Goal: Information Seeking & Learning: Learn about a topic

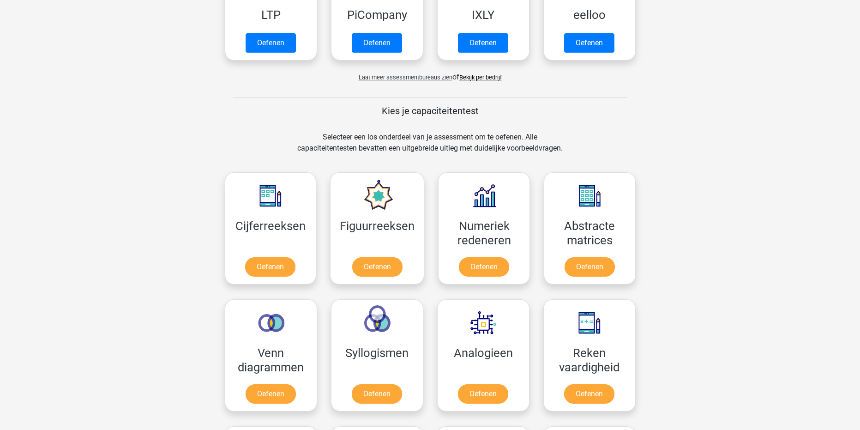
scroll to position [231, 0]
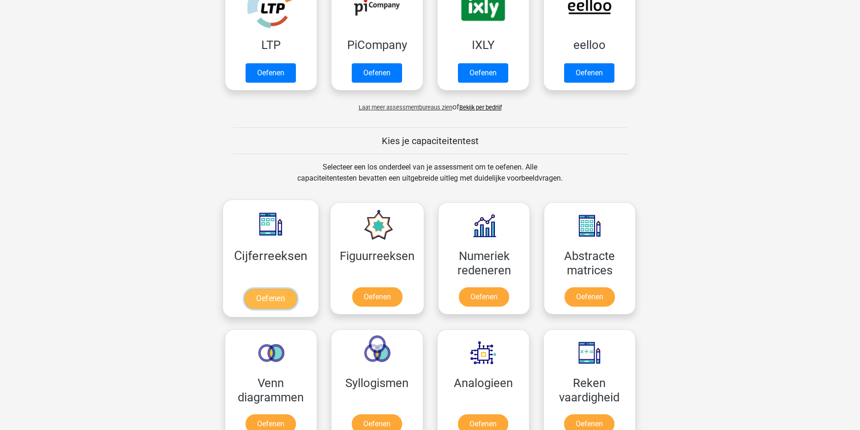
click at [287, 301] on link "Oefenen" at bounding box center [270, 299] width 53 height 20
click at [567, 294] on link "Oefenen" at bounding box center [589, 299] width 53 height 20
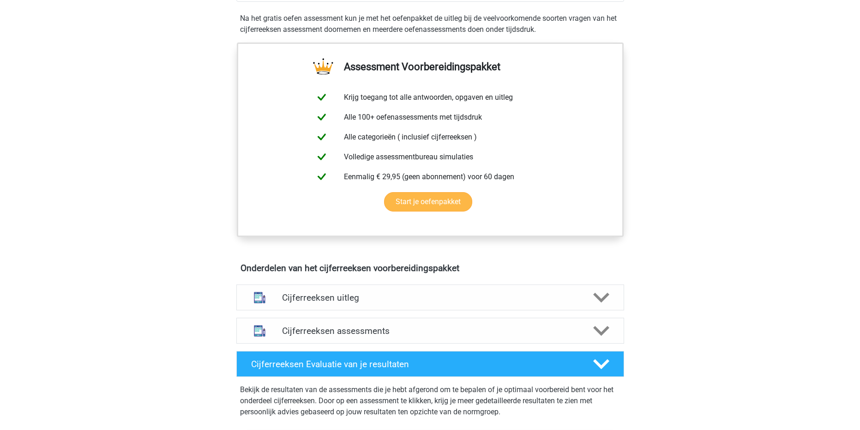
scroll to position [323, 0]
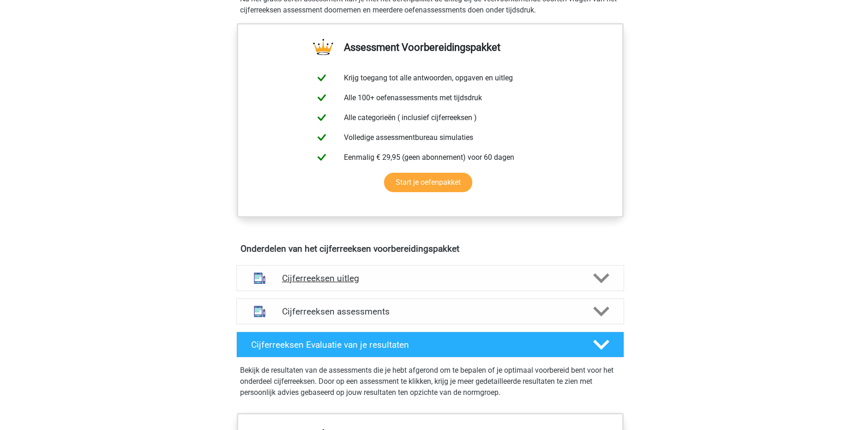
click at [409, 284] on h4 "Cijferreeksen uitleg" at bounding box center [430, 278] width 296 height 11
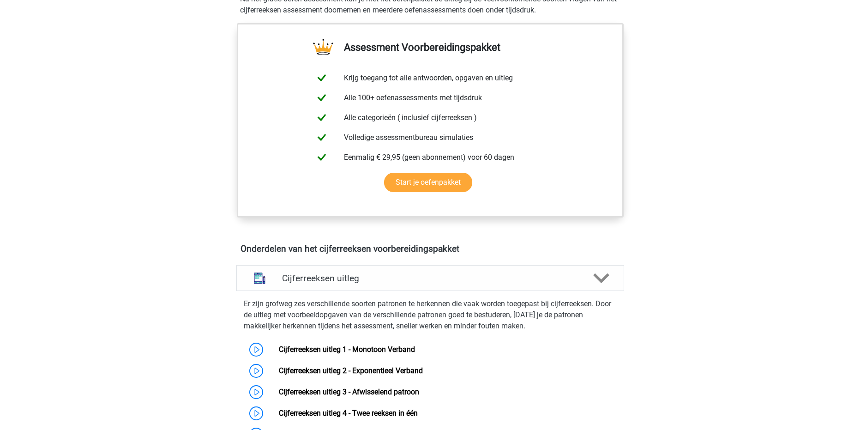
click at [409, 284] on h4 "Cijferreeksen uitleg" at bounding box center [430, 278] width 296 height 11
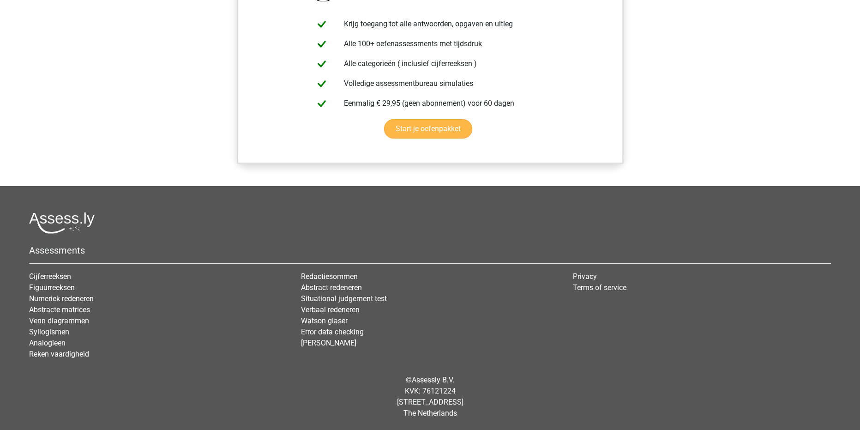
scroll to position [778, 0]
click at [437, 133] on link "Start je oefenpakket" at bounding box center [428, 128] width 88 height 19
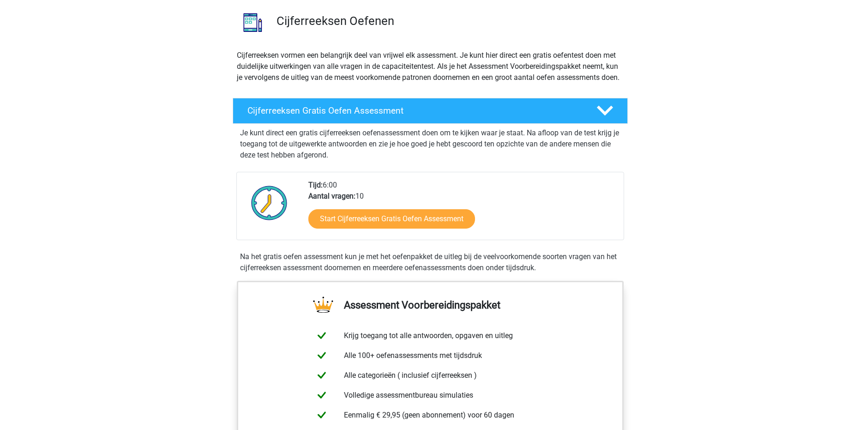
scroll to position [39, 0]
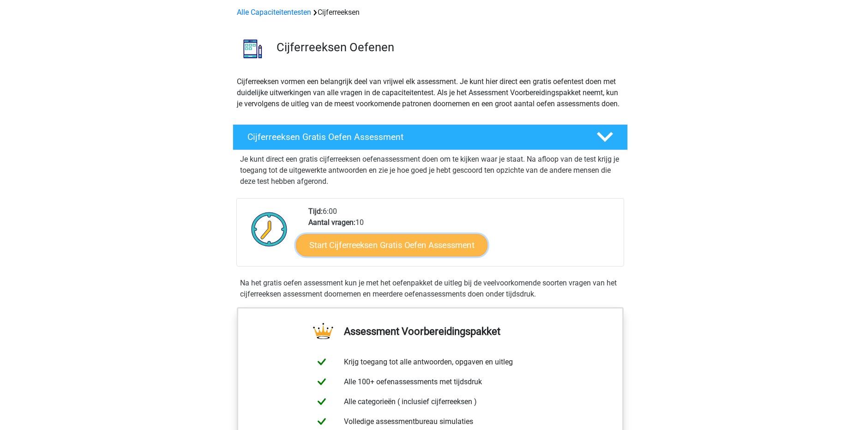
click at [424, 256] on link "Start Cijferreeksen Gratis Oefen Assessment" at bounding box center [392, 245] width 192 height 22
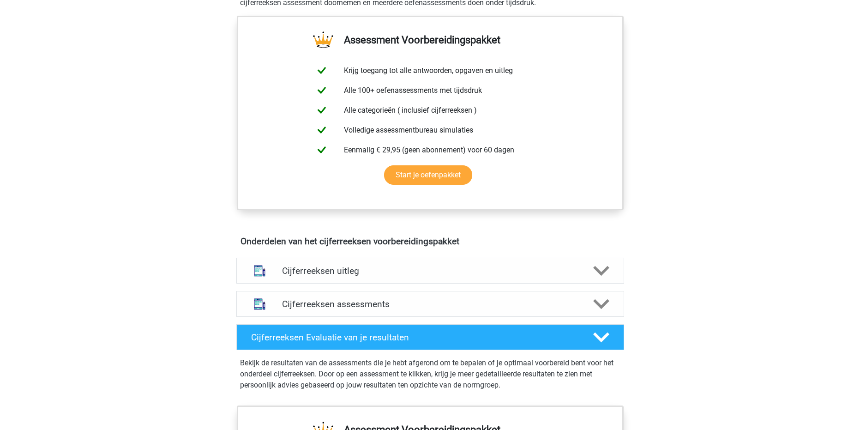
scroll to position [409, 0]
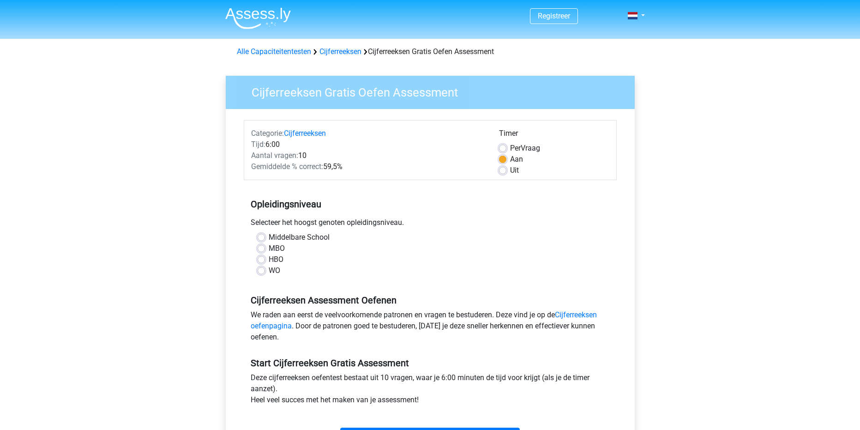
click at [260, 242] on div "Middelbare School" at bounding box center [430, 237] width 345 height 11
click at [269, 246] on label "MBO" at bounding box center [277, 248] width 16 height 11
click at [263, 246] on input "MBO" at bounding box center [261, 247] width 7 height 9
radio input "true"
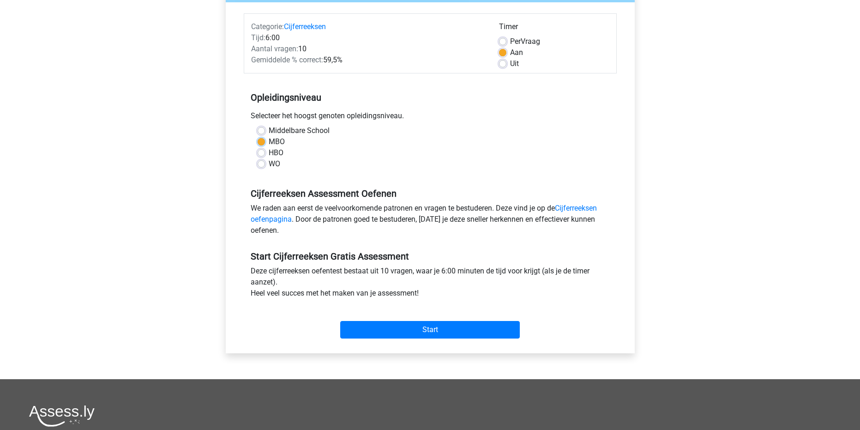
scroll to position [139, 0]
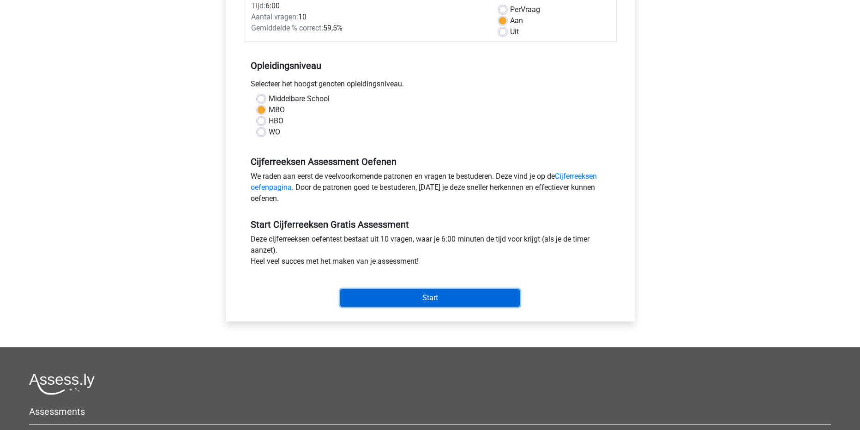
click at [417, 302] on input "Start" at bounding box center [430, 298] width 180 height 18
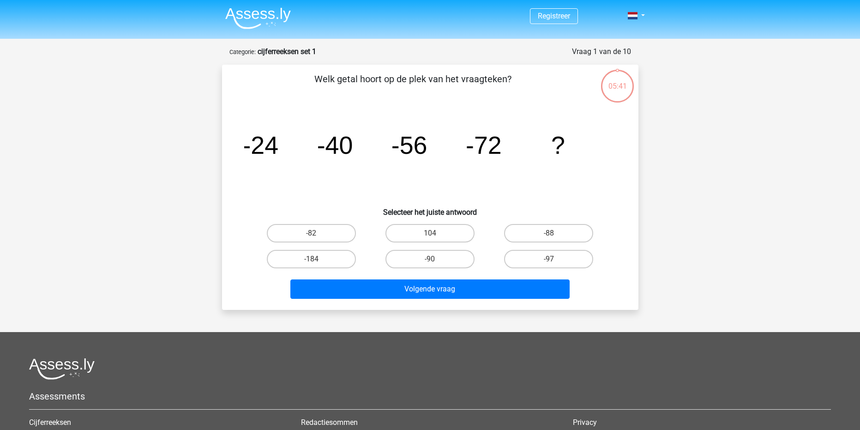
click at [551, 234] on input "-88" at bounding box center [552, 236] width 6 height 6
radio input "true"
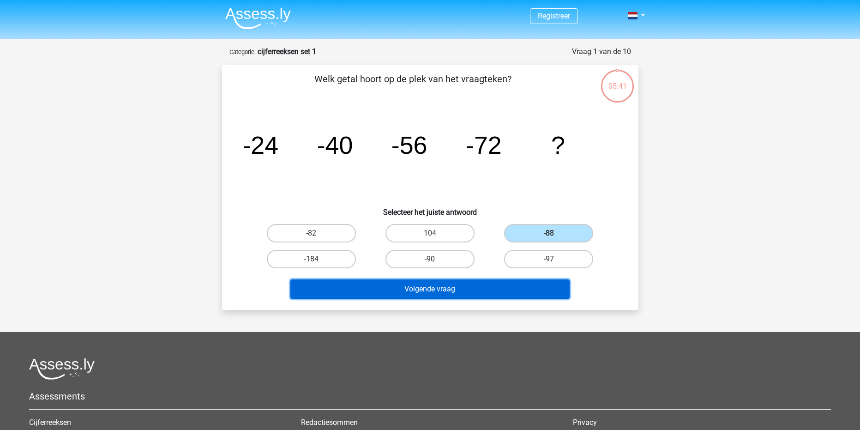
click at [523, 283] on button "Volgende vraag" at bounding box center [429, 288] width 279 height 19
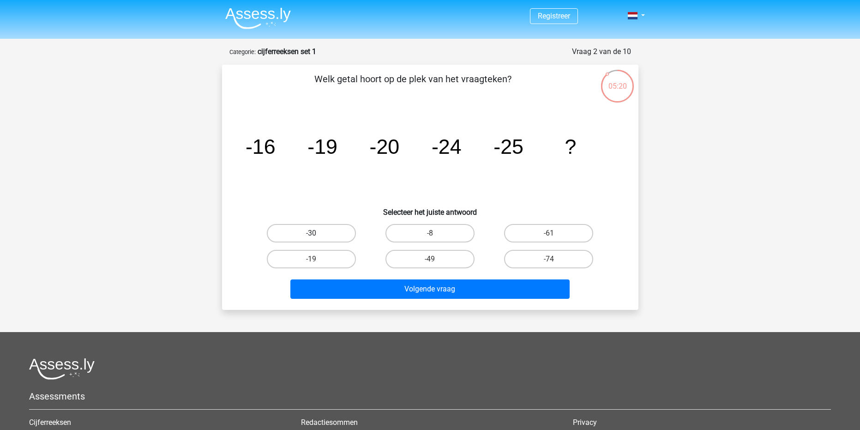
click at [331, 232] on label "-30" at bounding box center [311, 233] width 89 height 18
click at [317, 233] on input "-30" at bounding box center [314, 236] width 6 height 6
radio input "true"
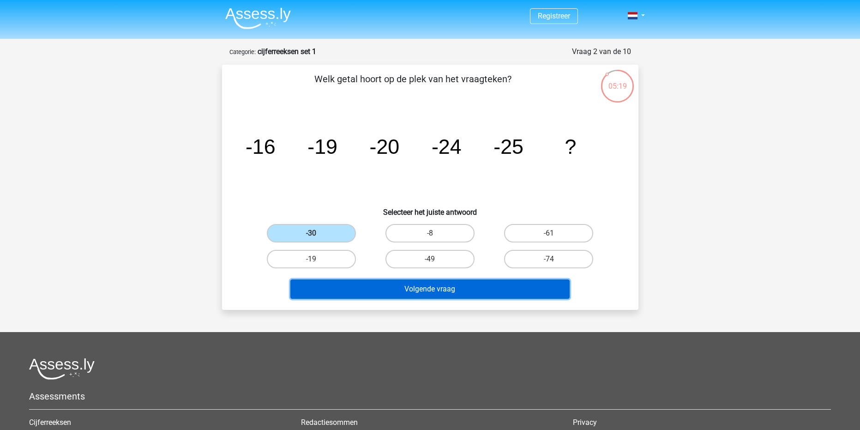
click at [426, 289] on button "Volgende vraag" at bounding box center [429, 288] width 279 height 19
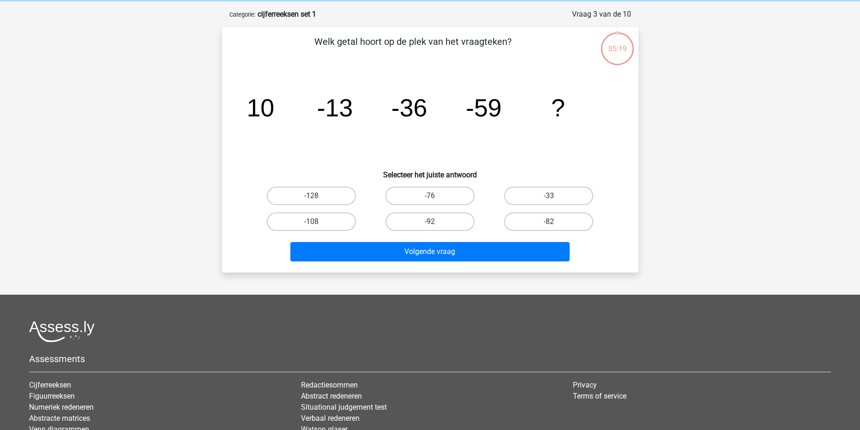
scroll to position [46, 0]
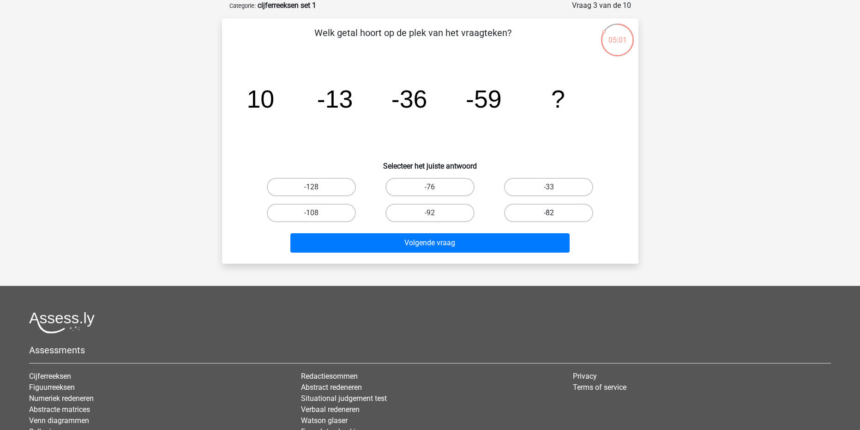
click at [536, 214] on label "-82" at bounding box center [548, 213] width 89 height 18
click at [549, 214] on input "-82" at bounding box center [552, 216] width 6 height 6
radio input "true"
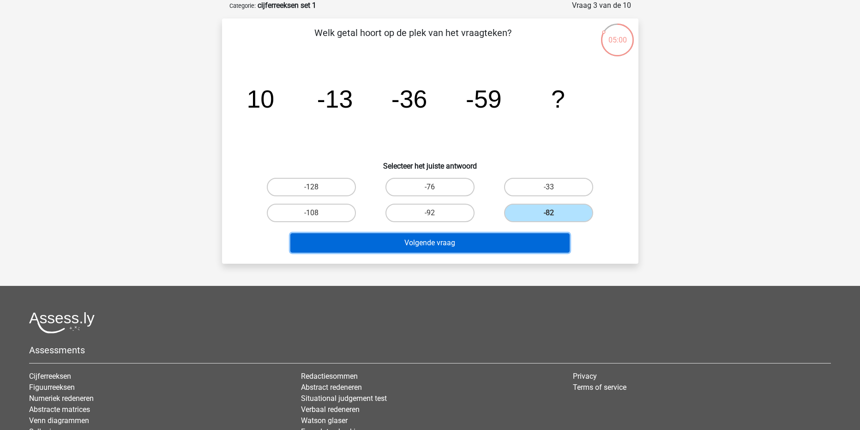
click at [519, 237] on button "Volgende vraag" at bounding box center [429, 242] width 279 height 19
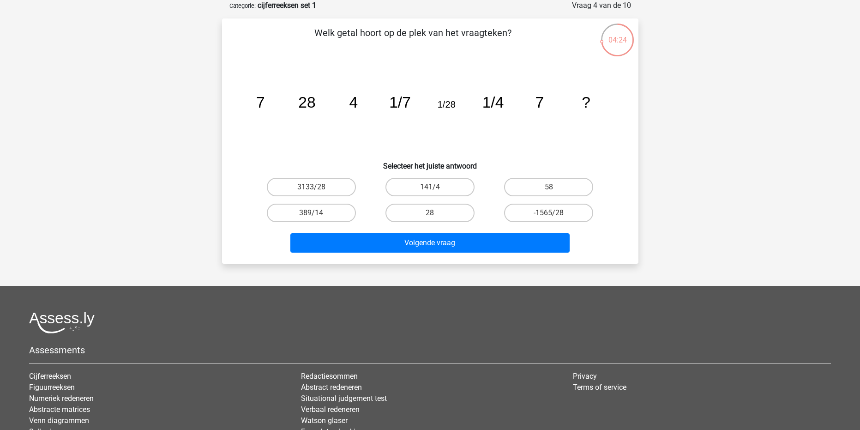
click at [436, 213] on input "28" at bounding box center [433, 216] width 6 height 6
radio input "true"
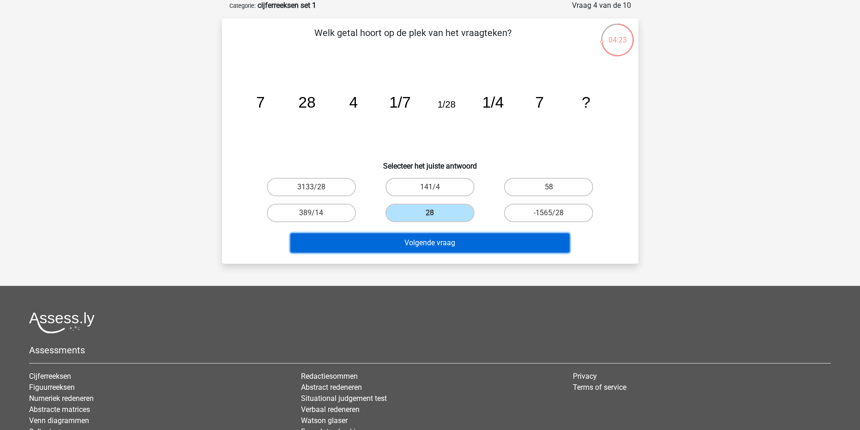
click at [447, 245] on button "Volgende vraag" at bounding box center [429, 242] width 279 height 19
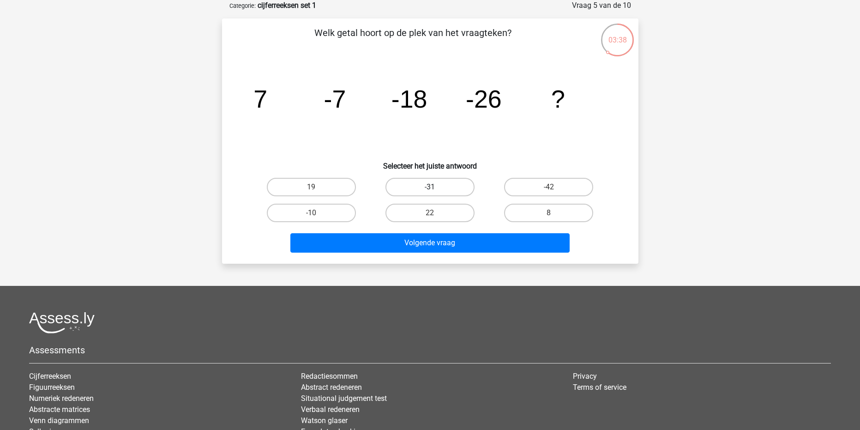
click at [433, 186] on label "-31" at bounding box center [430, 187] width 89 height 18
click at [433, 187] on input "-31" at bounding box center [433, 190] width 6 height 6
radio input "true"
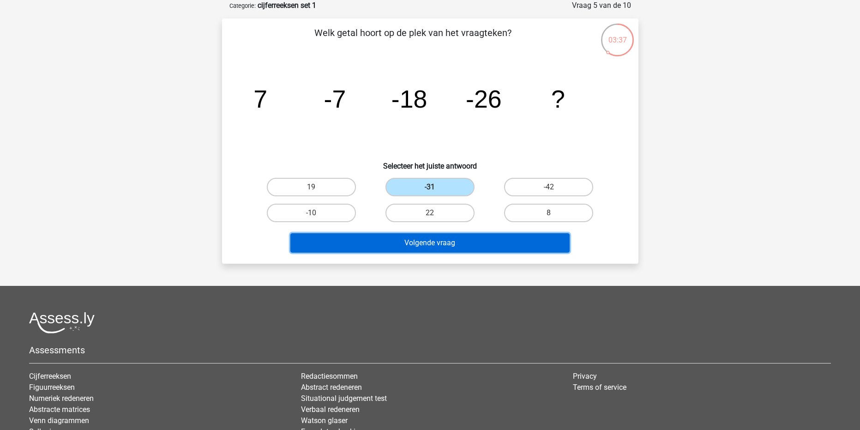
click at [447, 239] on button "Volgende vraag" at bounding box center [429, 242] width 279 height 19
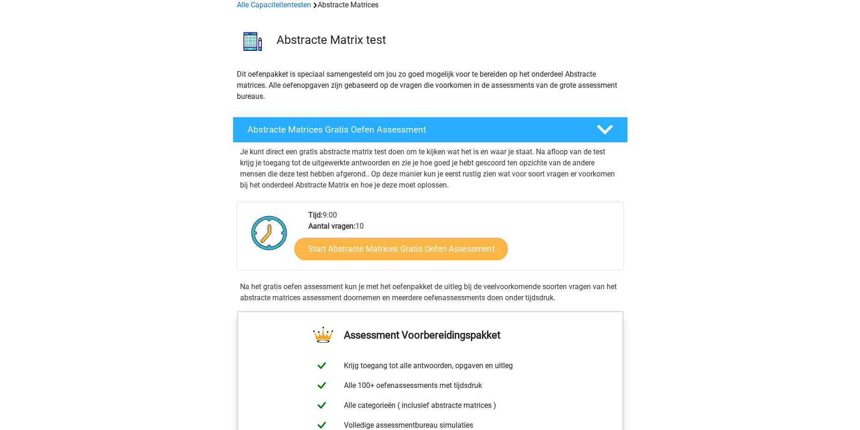
scroll to position [46, 0]
click at [391, 244] on link "Start Abstracte Matrices Gratis Oefen Assessment" at bounding box center [401, 249] width 213 height 22
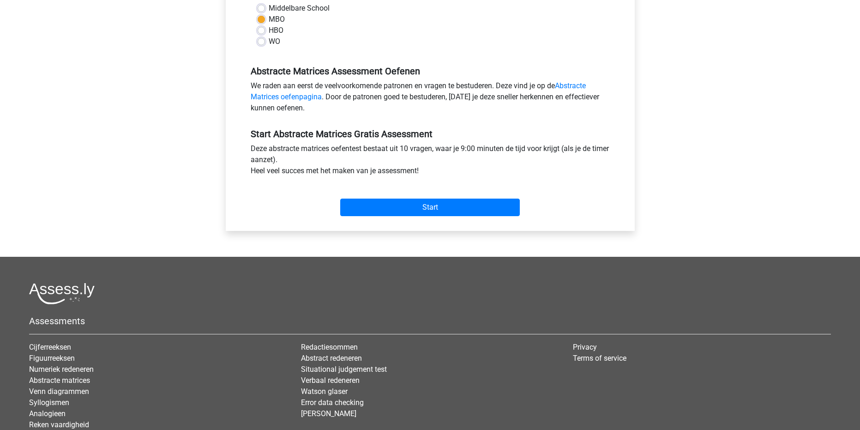
scroll to position [231, 0]
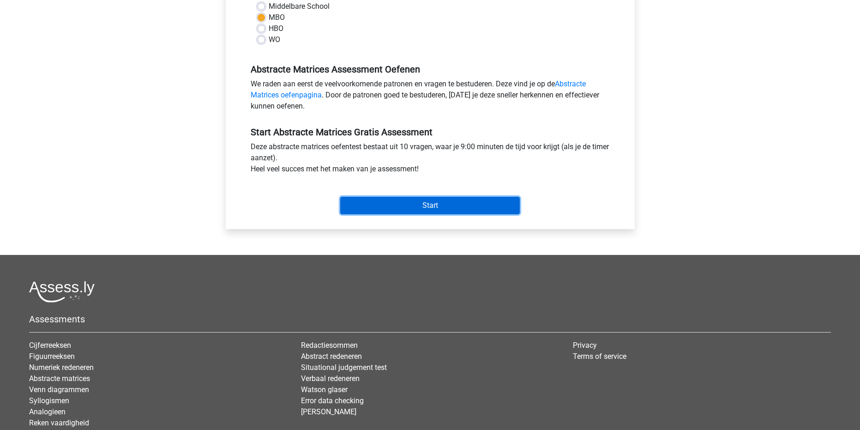
click at [422, 198] on input "Start" at bounding box center [430, 206] width 180 height 18
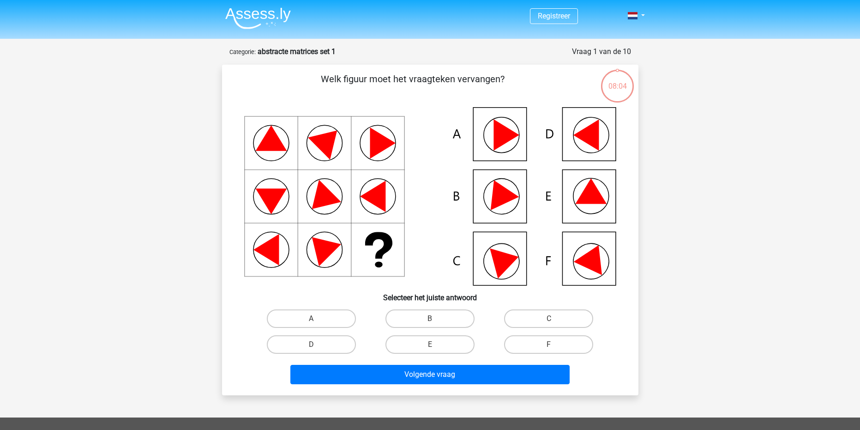
click at [491, 205] on icon at bounding box center [430, 196] width 372 height 178
click at [503, 205] on icon at bounding box center [430, 196] width 372 height 178
click at [412, 318] on label "B" at bounding box center [430, 318] width 89 height 18
click at [430, 319] on input "B" at bounding box center [433, 322] width 6 height 6
radio input "true"
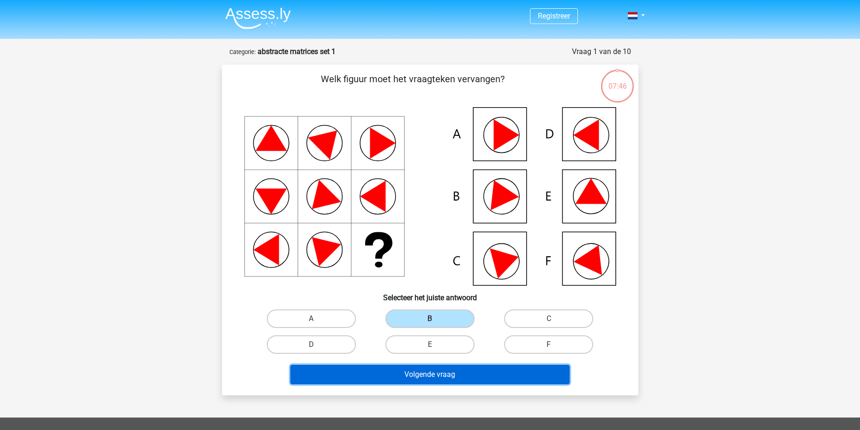
click at [448, 367] on button "Volgende vraag" at bounding box center [429, 374] width 279 height 19
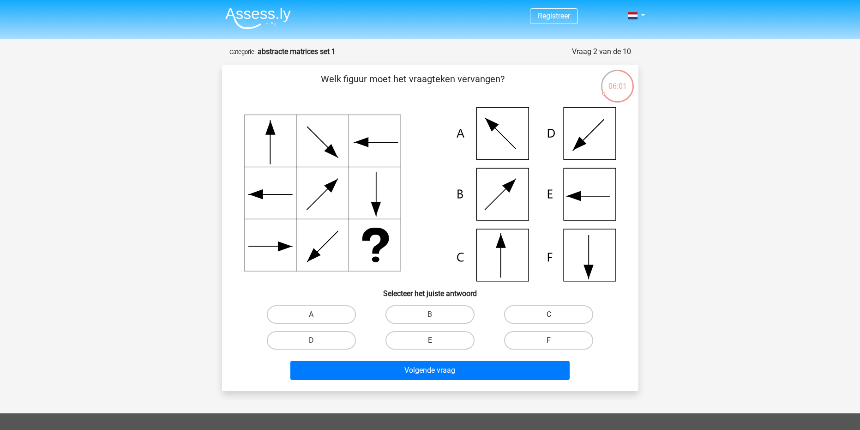
click at [548, 320] on label "C" at bounding box center [548, 314] width 89 height 18
click at [549, 320] on input "C" at bounding box center [552, 317] width 6 height 6
radio input "true"
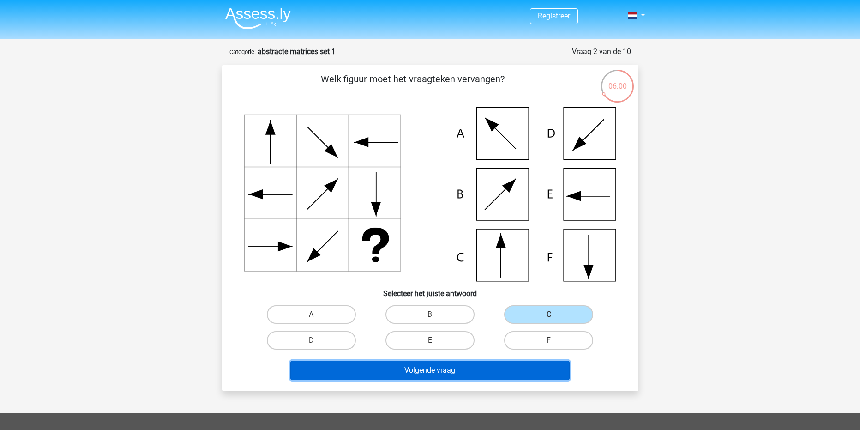
click at [484, 374] on button "Volgende vraag" at bounding box center [429, 370] width 279 height 19
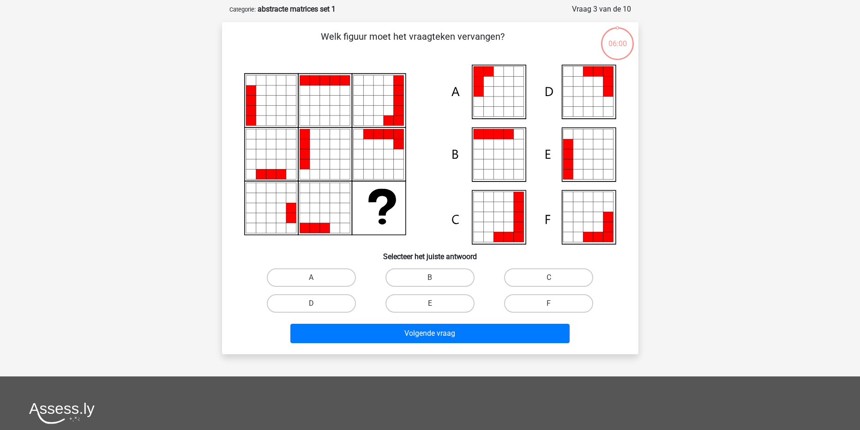
scroll to position [46, 0]
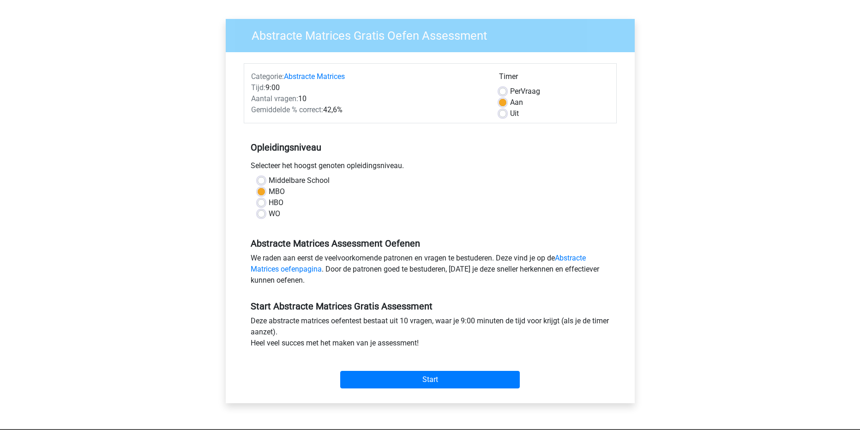
scroll to position [46, 0]
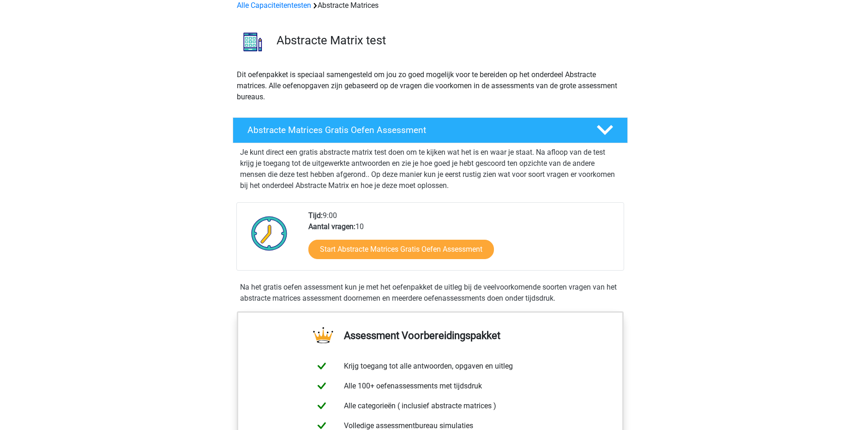
scroll to position [92, 0]
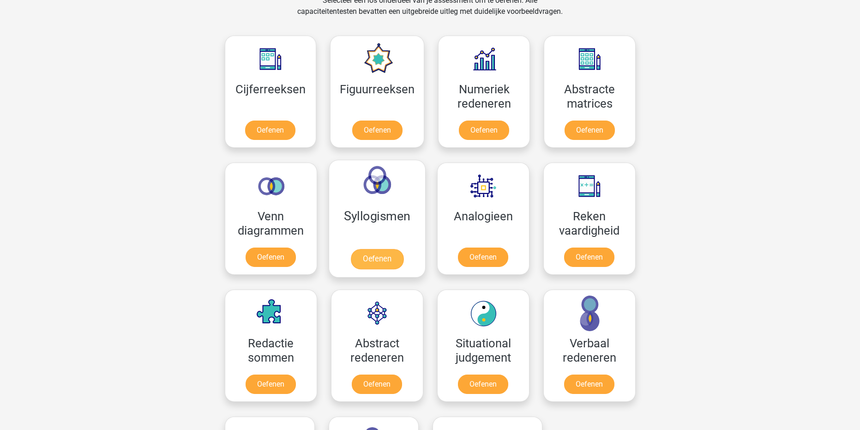
scroll to position [416, 0]
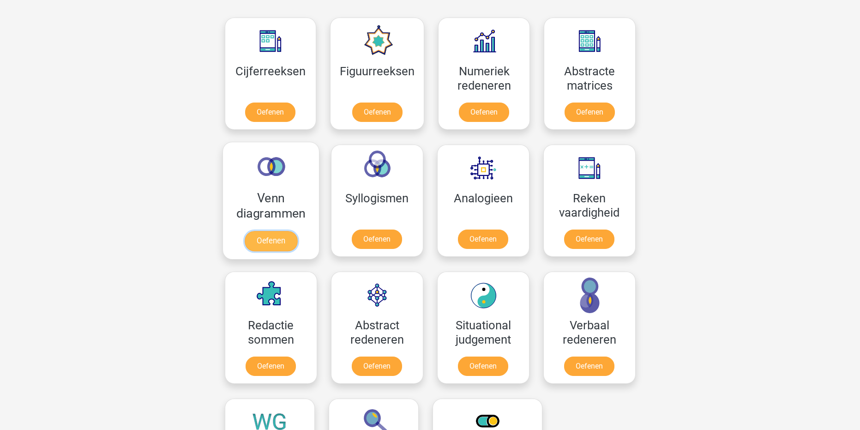
click at [290, 241] on link "Oefenen" at bounding box center [270, 241] width 53 height 20
click at [292, 365] on link "Oefenen" at bounding box center [270, 368] width 53 height 20
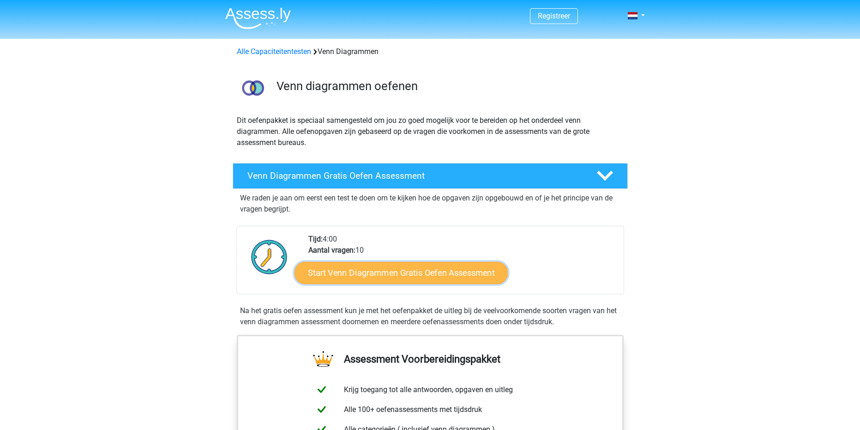
click at [356, 273] on link "Start Venn Diagrammen Gratis Oefen Assessment" at bounding box center [401, 273] width 213 height 22
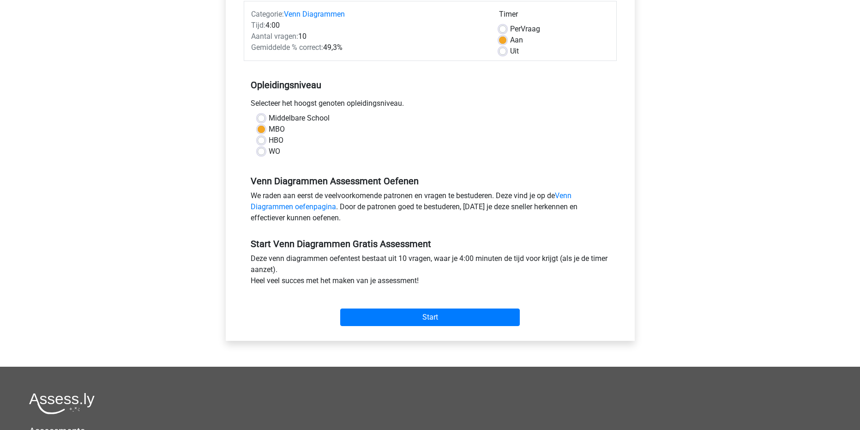
scroll to position [139, 0]
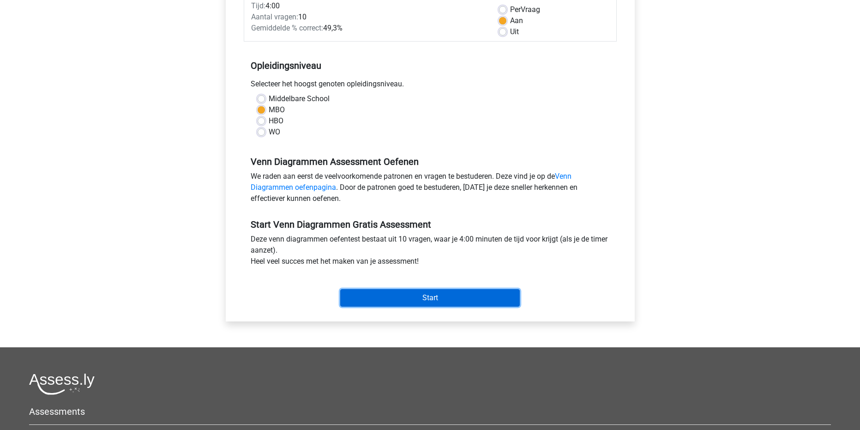
click at [409, 296] on input "Start" at bounding box center [430, 298] width 180 height 18
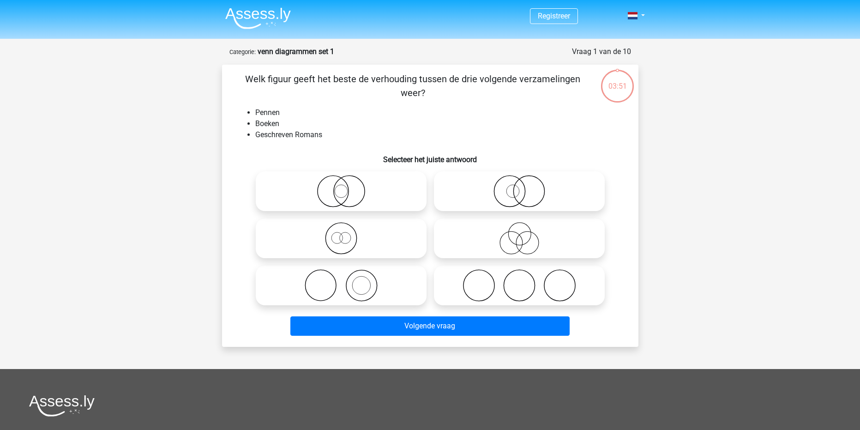
click at [523, 245] on circle at bounding box center [519, 234] width 23 height 23
click at [523, 234] on input "radio" at bounding box center [522, 231] width 6 height 6
radio input "true"
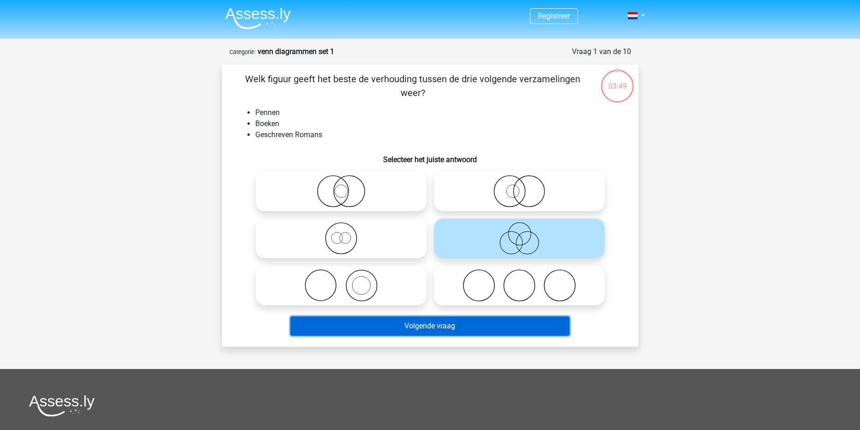
click at [519, 320] on button "Volgende vraag" at bounding box center [429, 325] width 279 height 19
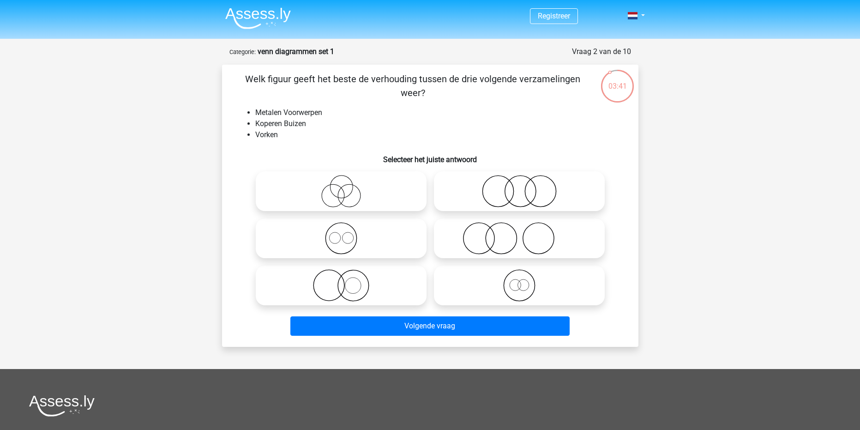
click at [351, 199] on icon at bounding box center [341, 191] width 163 height 32
click at [347, 187] on input "radio" at bounding box center [344, 184] width 6 height 6
radio input "true"
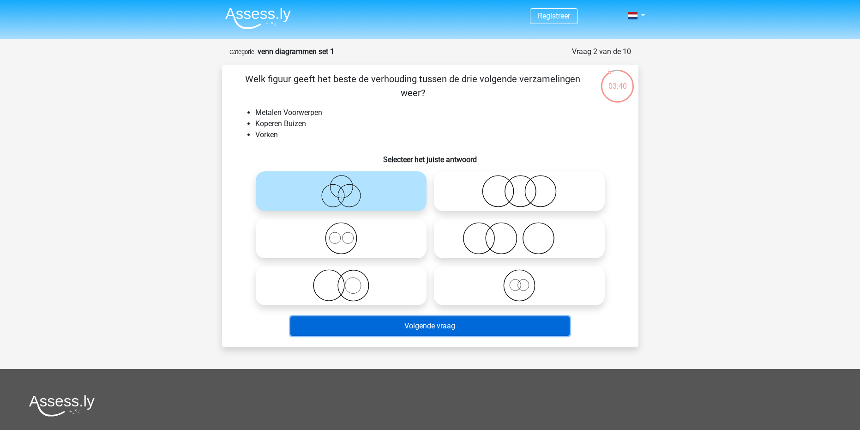
click at [402, 321] on button "Volgende vraag" at bounding box center [429, 325] width 279 height 19
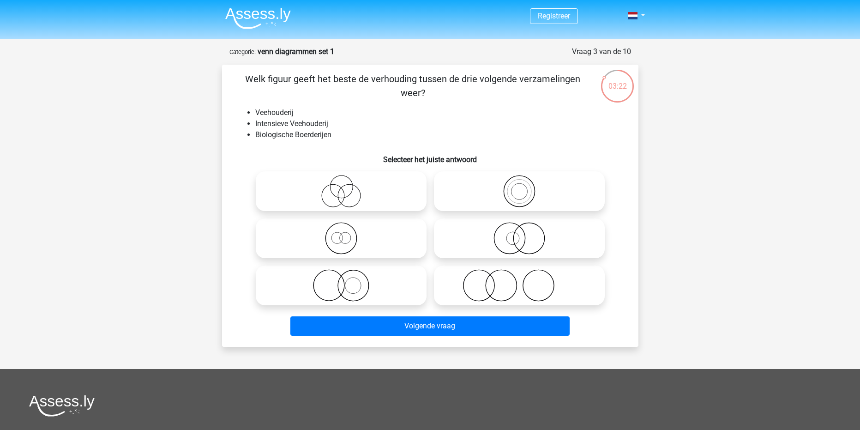
click at [480, 287] on icon at bounding box center [519, 285] width 163 height 32
click at [519, 281] on input "radio" at bounding box center [522, 278] width 6 height 6
radio input "true"
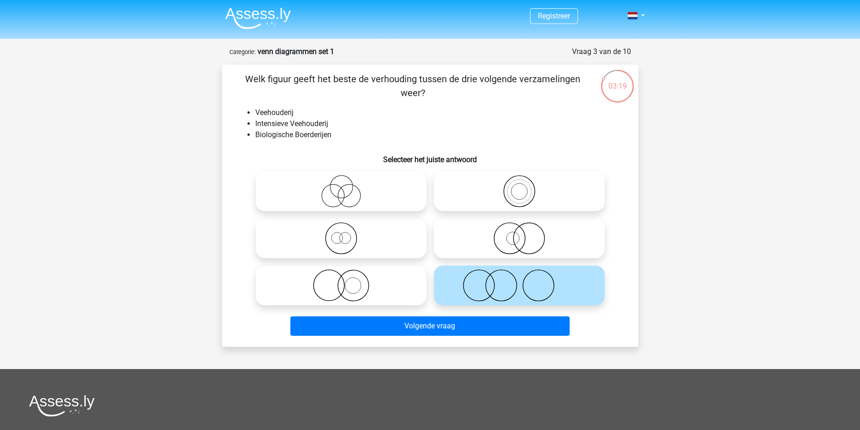
click at [385, 230] on icon at bounding box center [341, 238] width 163 height 32
click at [347, 230] on input "radio" at bounding box center [344, 231] width 6 height 6
radio input "true"
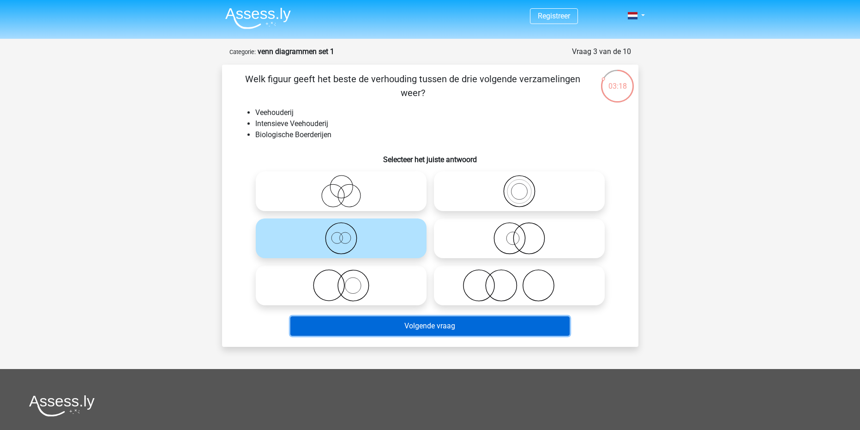
click at [415, 318] on button "Volgende vraag" at bounding box center [429, 325] width 279 height 19
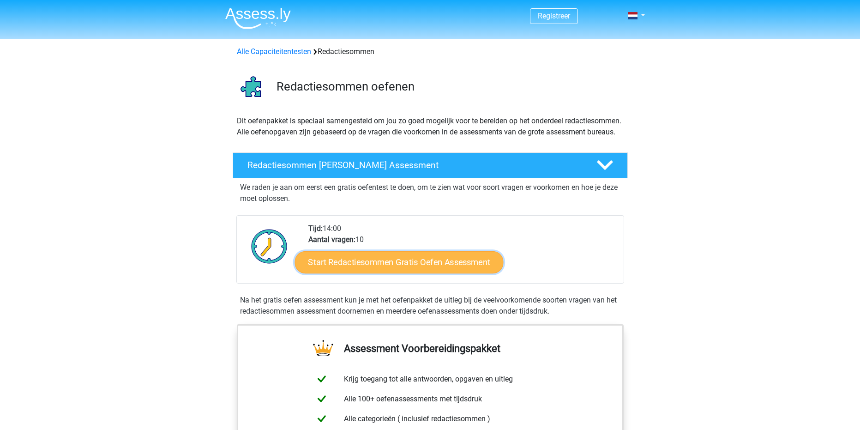
click at [368, 272] on link "Start Redactiesommen Gratis Oefen Assessment" at bounding box center [399, 262] width 209 height 22
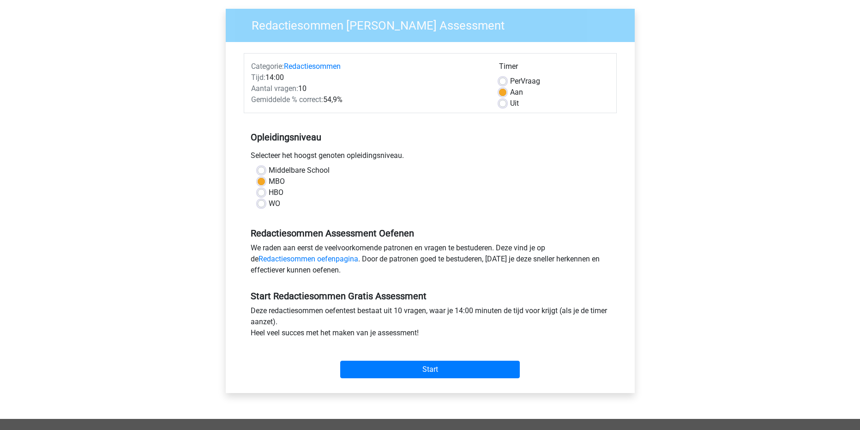
scroll to position [92, 0]
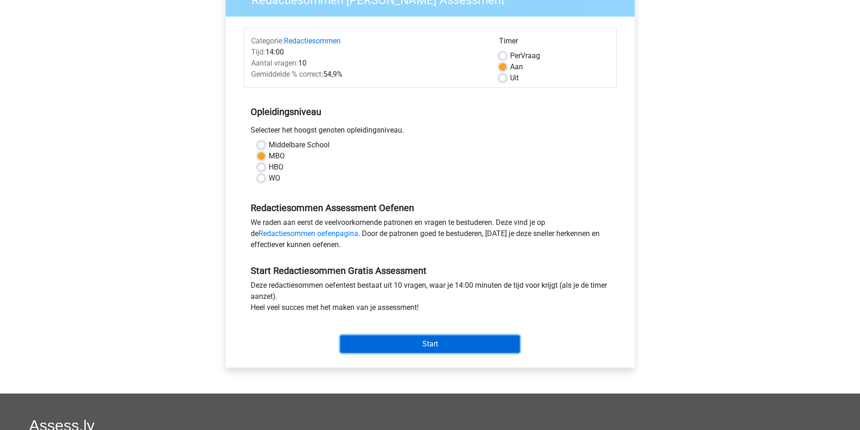
click at [432, 341] on input "Start" at bounding box center [430, 344] width 180 height 18
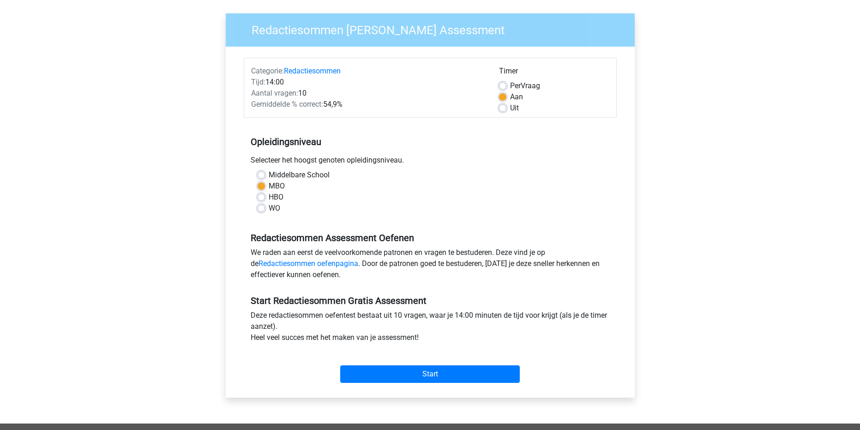
scroll to position [46, 0]
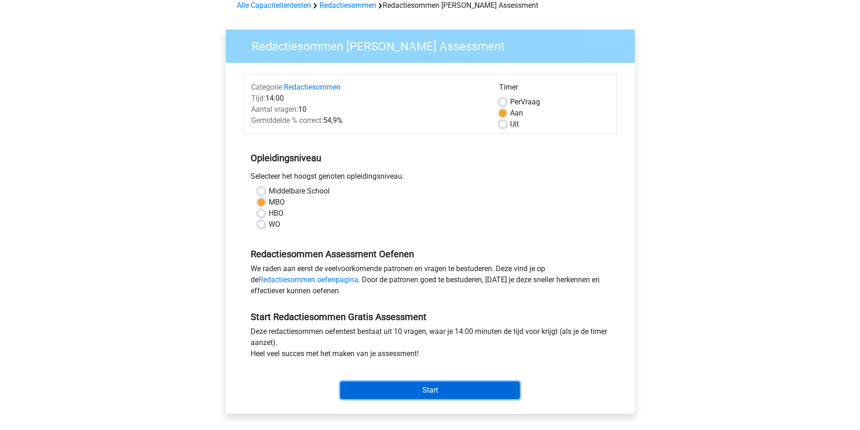
click at [475, 394] on input "Start" at bounding box center [430, 390] width 180 height 18
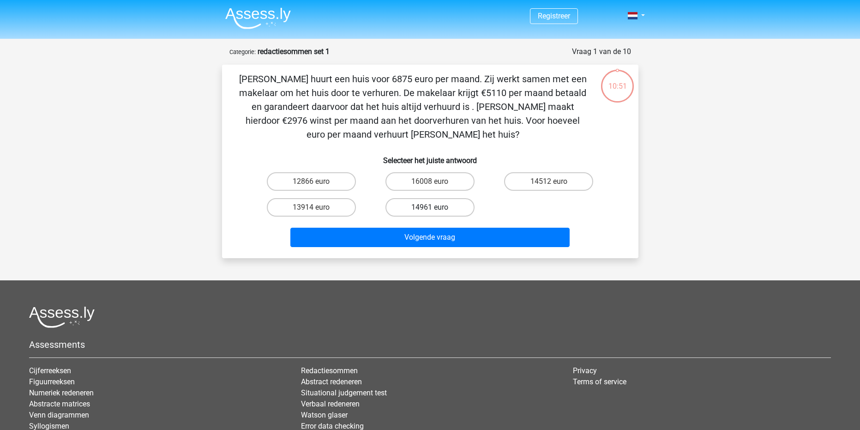
click at [413, 202] on label "14961 euro" at bounding box center [430, 207] width 89 height 18
click at [430, 207] on input "14961 euro" at bounding box center [433, 210] width 6 height 6
radio input "true"
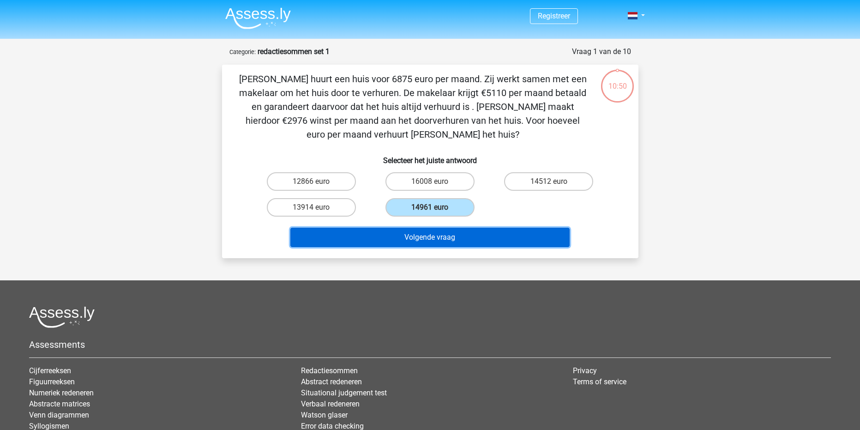
click at [428, 238] on button "Volgende vraag" at bounding box center [429, 237] width 279 height 19
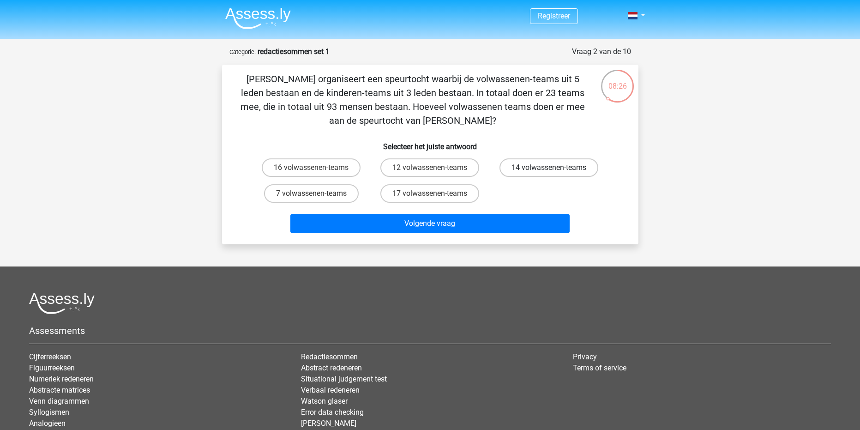
click at [552, 163] on label "14 volwassenen-teams" at bounding box center [549, 167] width 99 height 18
click at [552, 168] on input "14 volwassenen-teams" at bounding box center [552, 171] width 6 height 6
radio input "true"
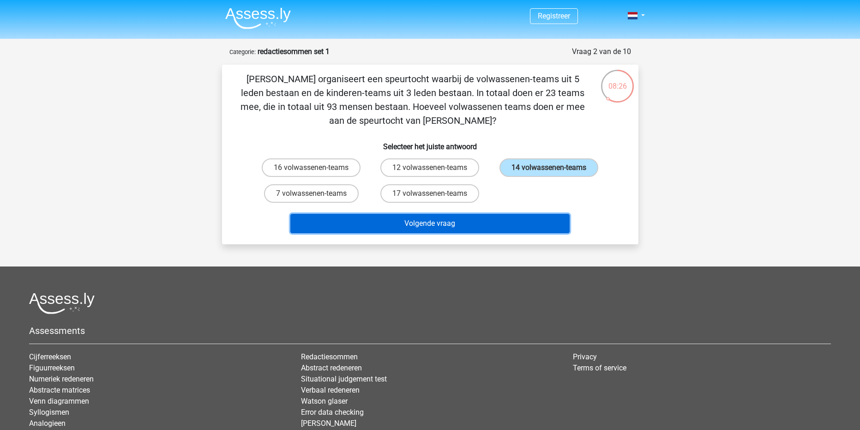
click at [531, 223] on button "Volgende vraag" at bounding box center [429, 223] width 279 height 19
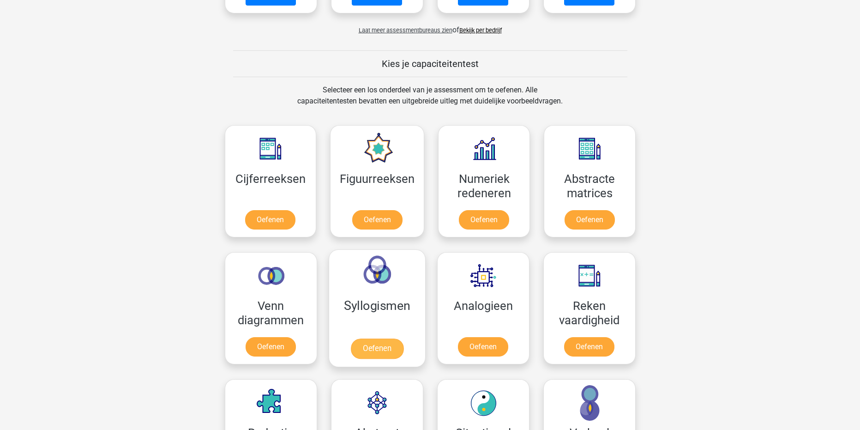
scroll to position [277, 0]
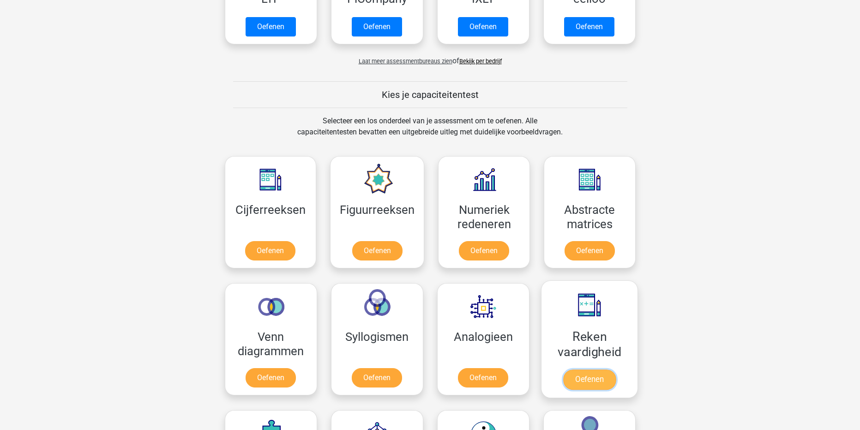
click at [563, 369] on link "Oefenen" at bounding box center [589, 379] width 53 height 20
click at [493, 378] on link "Oefenen" at bounding box center [483, 379] width 53 height 20
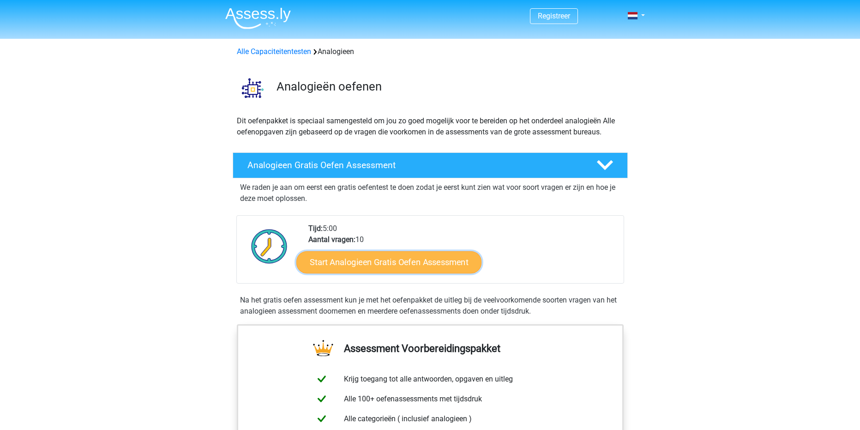
click at [389, 266] on link "Start Analogieen Gratis Oefen Assessment" at bounding box center [388, 262] width 185 height 22
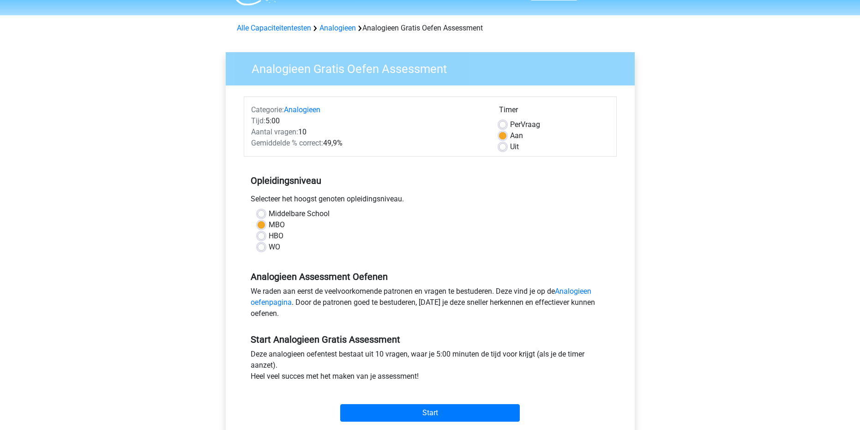
scroll to position [46, 0]
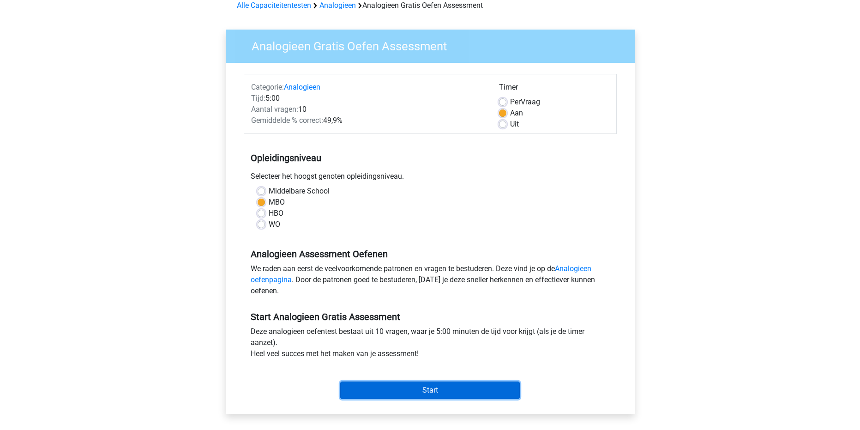
click at [451, 392] on input "Start" at bounding box center [430, 390] width 180 height 18
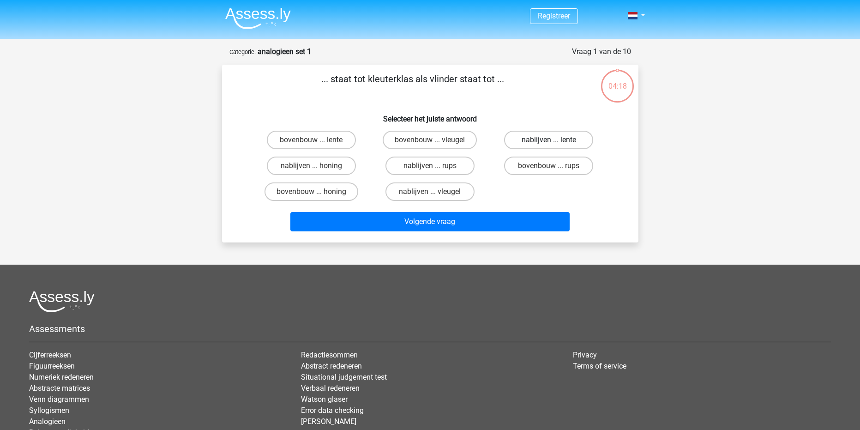
click at [540, 143] on label "nablijven ... lente" at bounding box center [548, 140] width 89 height 18
click at [549, 143] on input "nablijven ... lente" at bounding box center [552, 143] width 6 height 6
radio input "true"
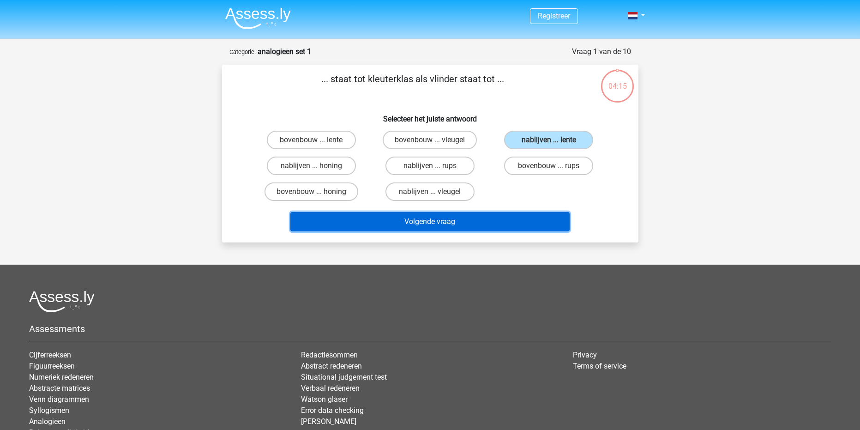
click at [519, 220] on button "Volgende vraag" at bounding box center [429, 221] width 279 height 19
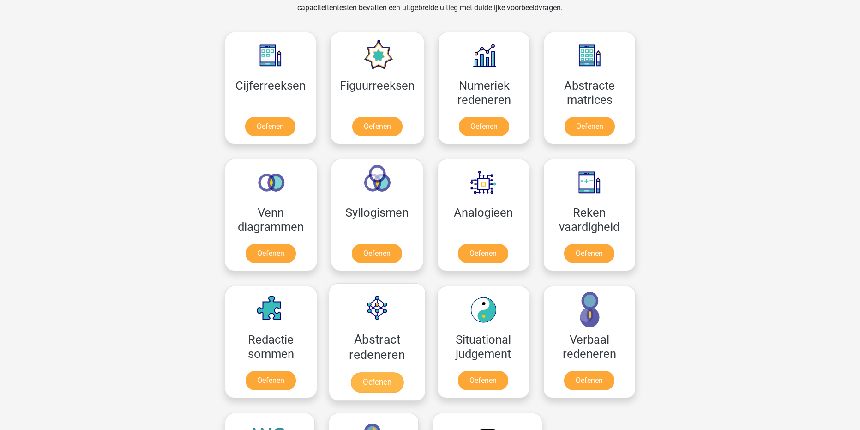
scroll to position [369, 0]
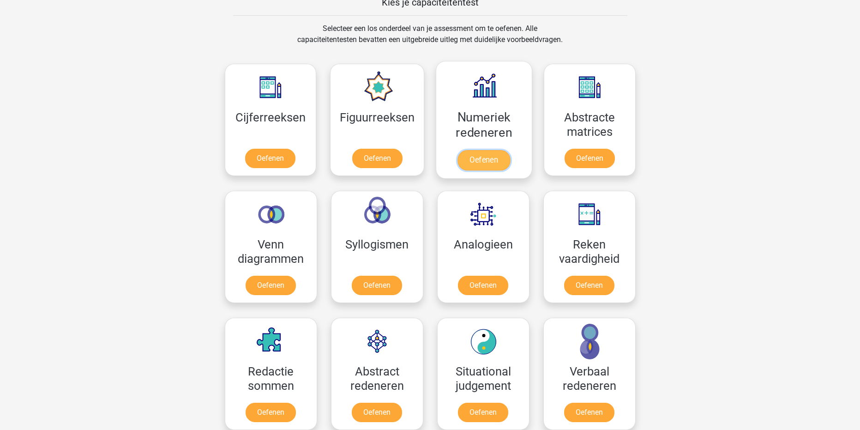
click at [486, 160] on link "Oefenen" at bounding box center [484, 160] width 53 height 20
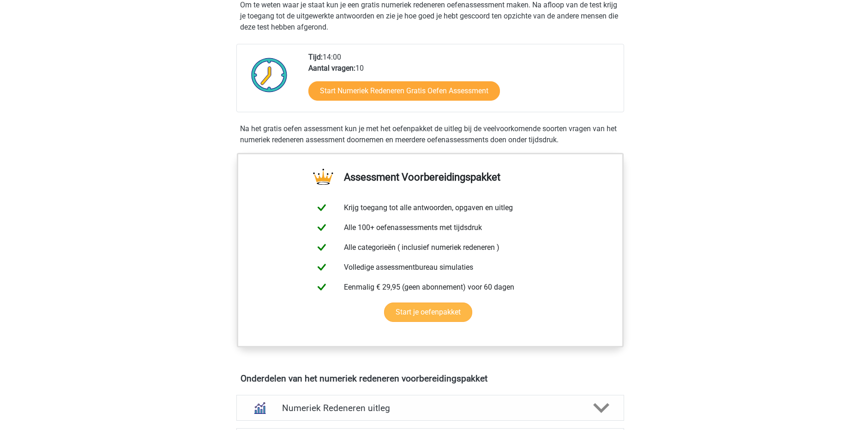
scroll to position [46, 0]
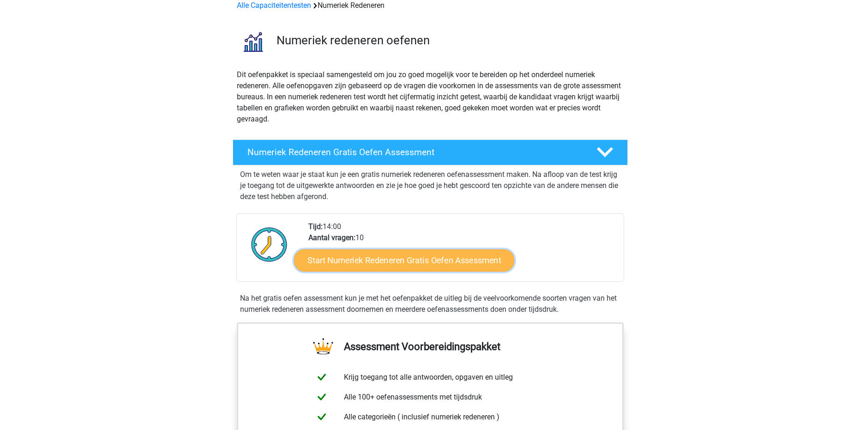
click at [401, 266] on link "Start Numeriek Redeneren Gratis Oefen Assessment" at bounding box center [404, 260] width 220 height 22
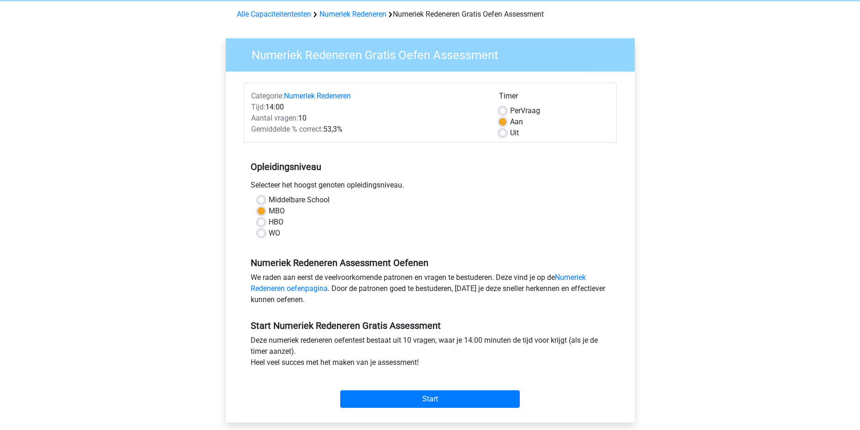
scroll to position [92, 0]
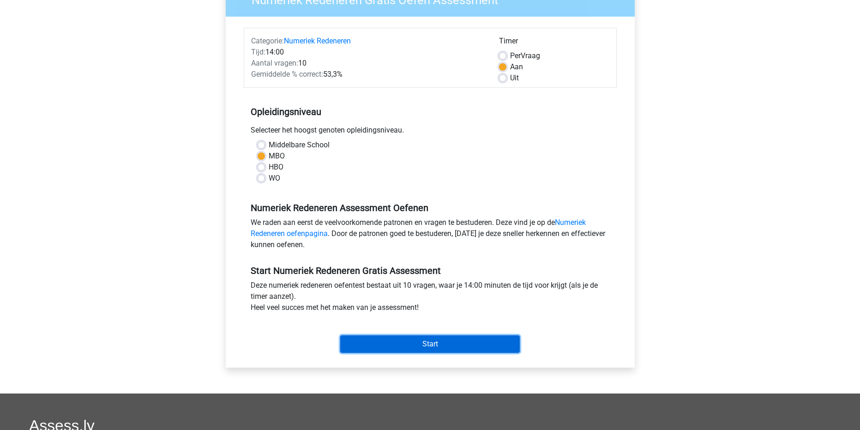
click at [440, 344] on input "Start" at bounding box center [430, 344] width 180 height 18
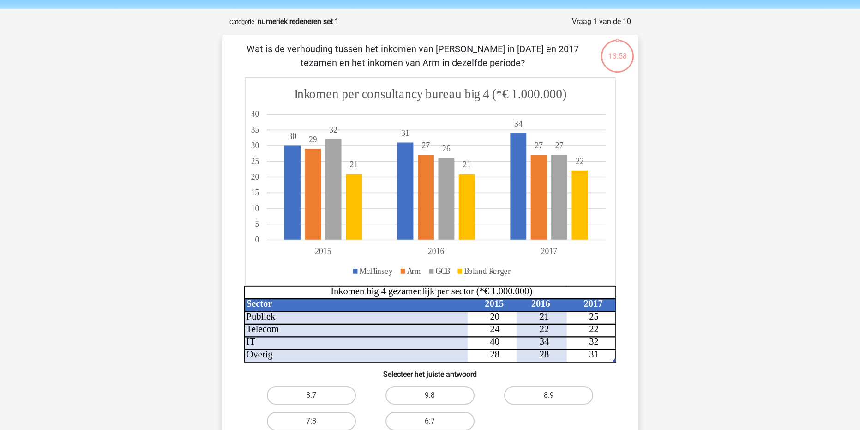
scroll to position [46, 0]
